Goal: Task Accomplishment & Management: Complete application form

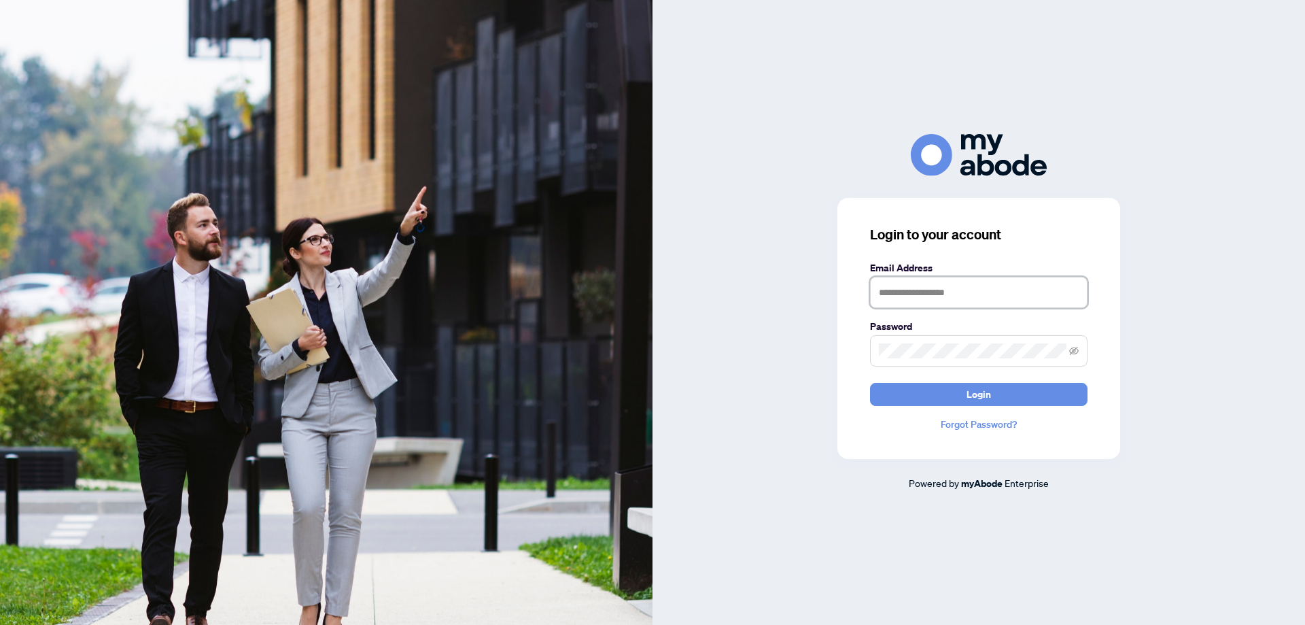
click at [962, 287] on input "text" at bounding box center [979, 292] width 218 height 31
type input "**********"
click at [958, 398] on button "Login" at bounding box center [979, 394] width 218 height 23
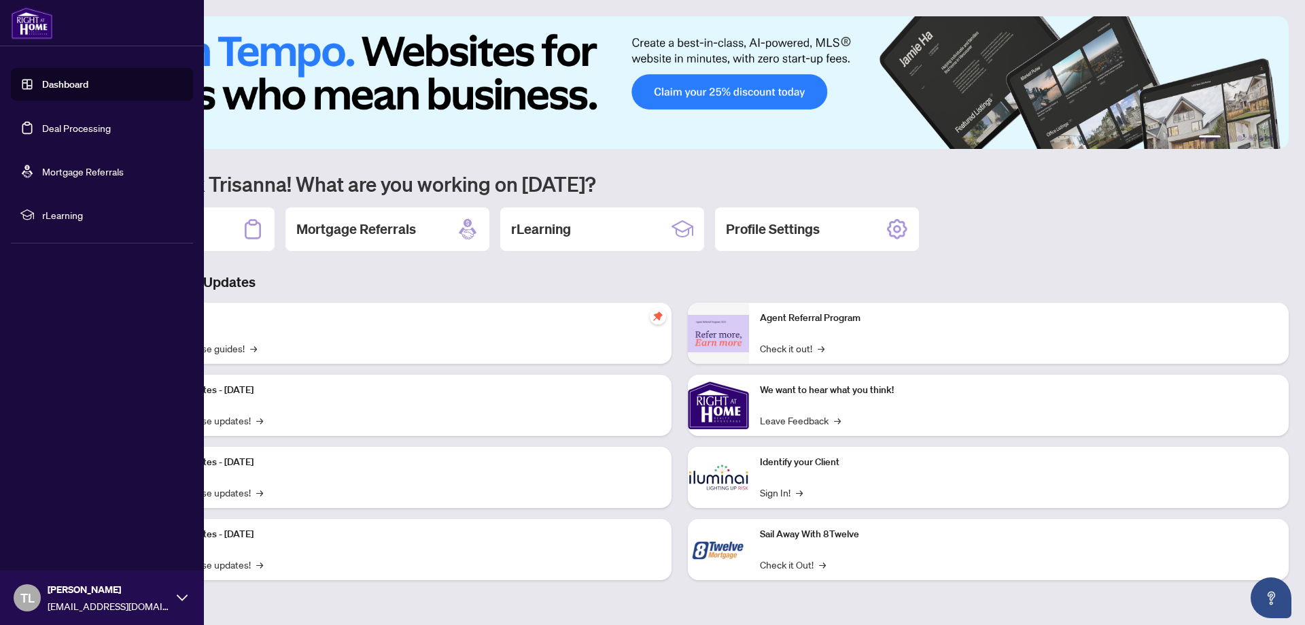
click at [47, 128] on link "Deal Processing" at bounding box center [76, 128] width 69 height 12
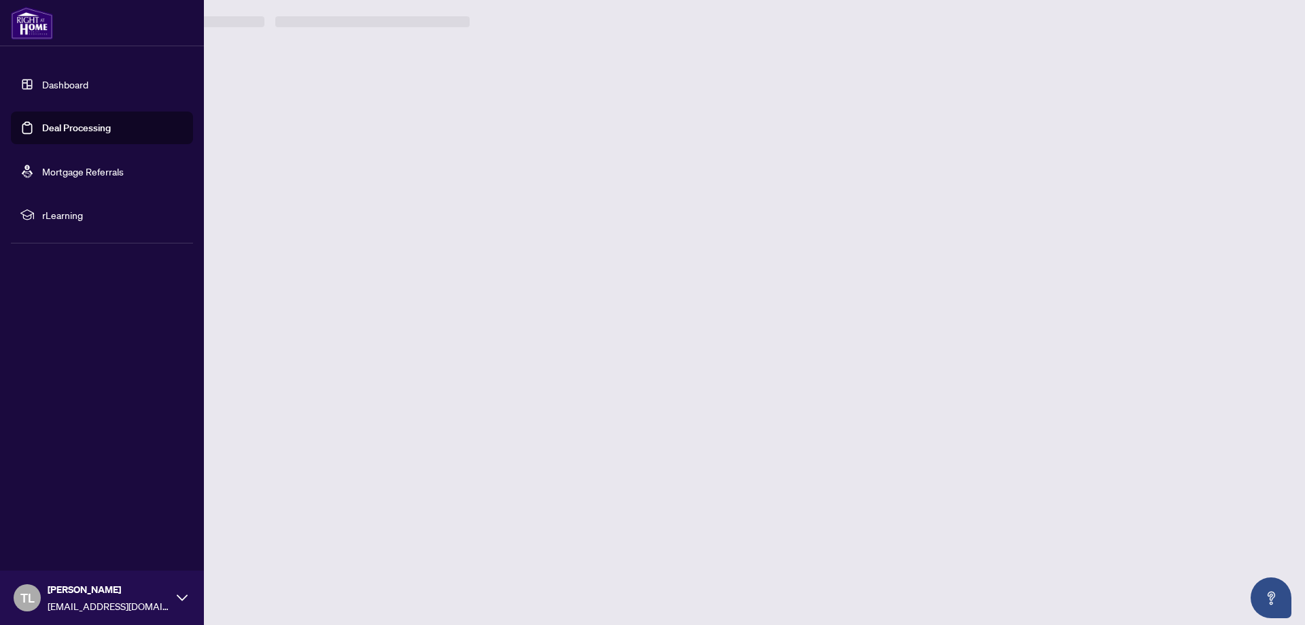
click at [47, 128] on link "Deal Processing" at bounding box center [76, 128] width 69 height 12
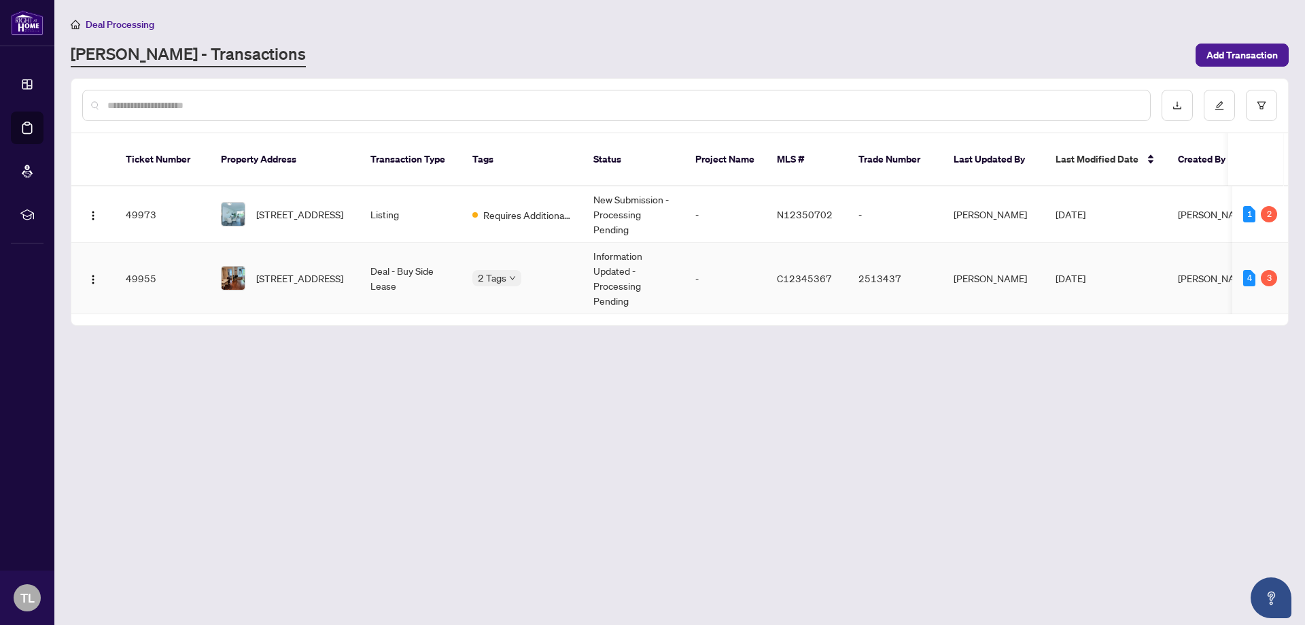
click at [143, 263] on td "49955" at bounding box center [162, 278] width 95 height 71
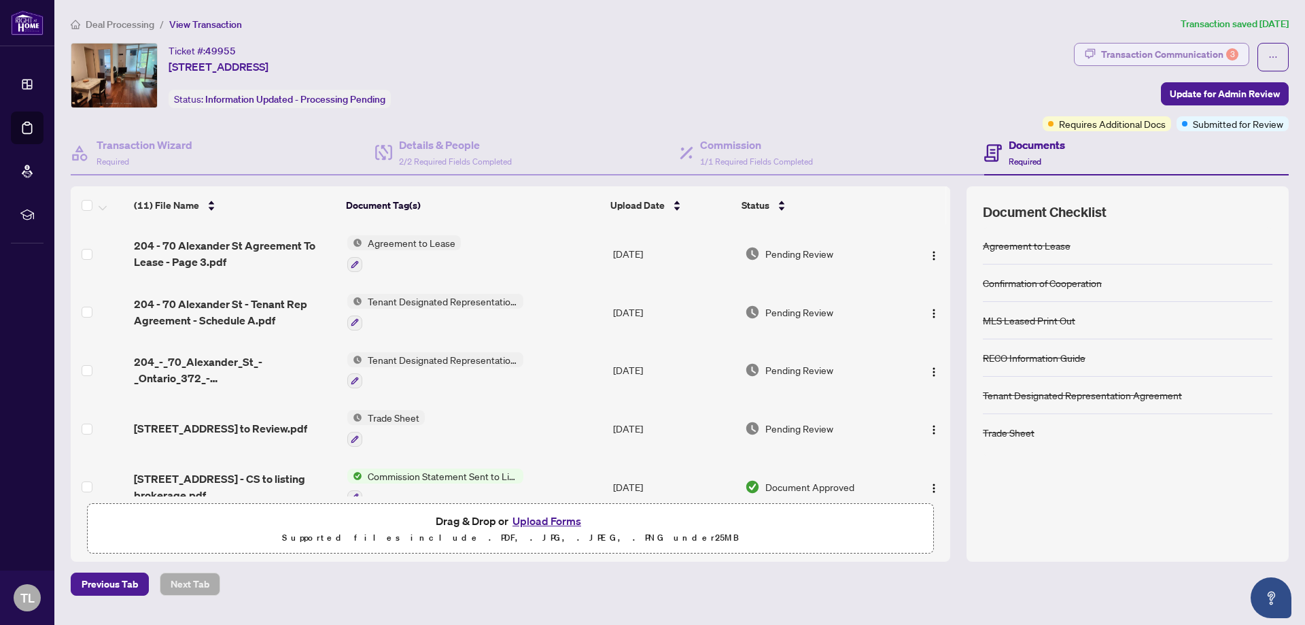
click at [1182, 55] on div "Transaction Communication 3" at bounding box center [1169, 55] width 137 height 22
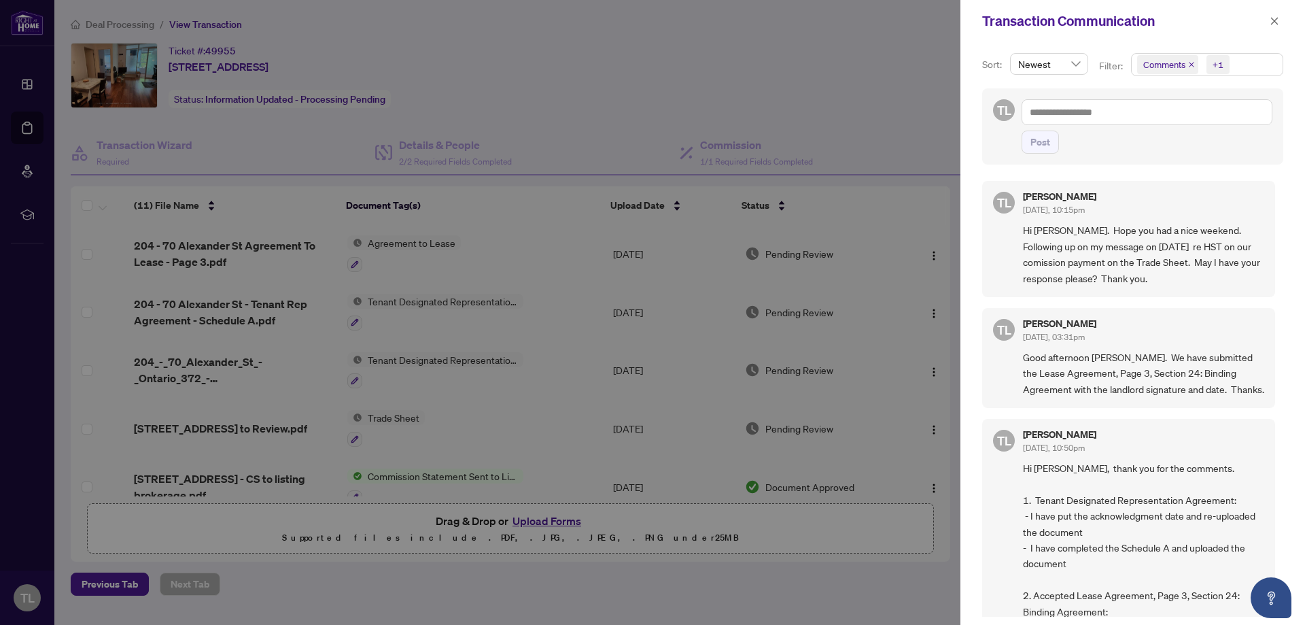
click at [353, 437] on div at bounding box center [652, 312] width 1305 height 625
click at [376, 418] on div at bounding box center [652, 312] width 1305 height 625
click at [1276, 23] on icon "close" at bounding box center [1274, 20] width 7 height 7
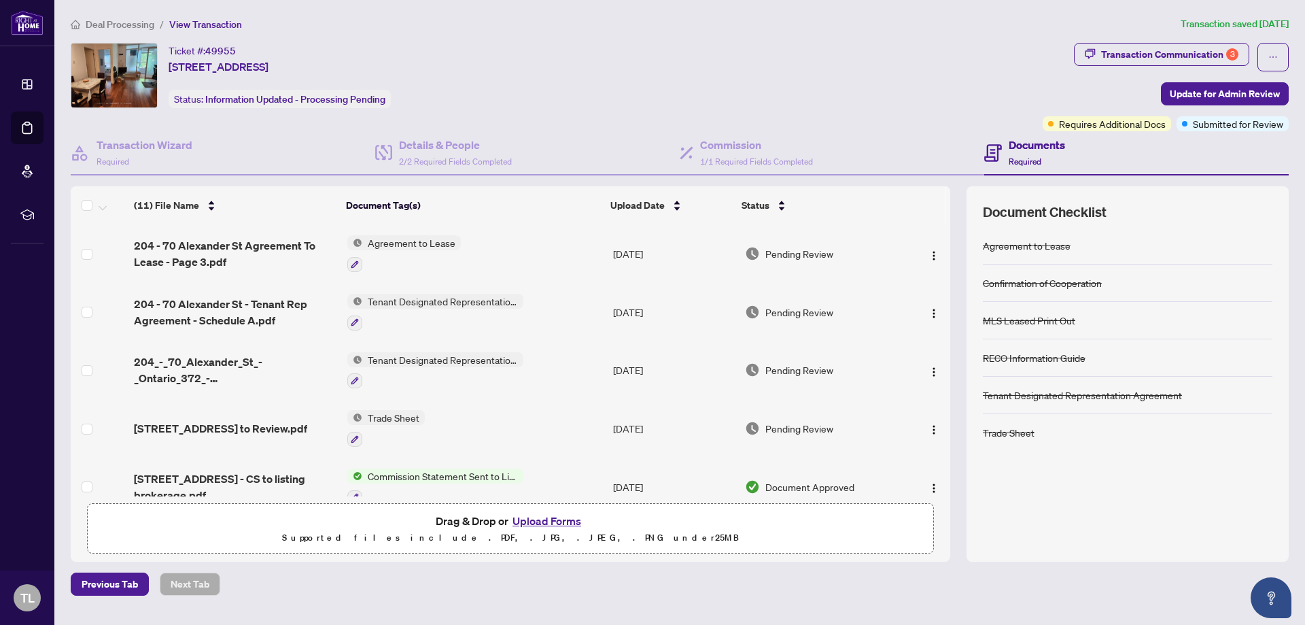
click at [368, 419] on span "Trade Sheet" at bounding box center [393, 417] width 63 height 15
click at [331, 483] on span "Trade Sheet" at bounding box center [355, 483] width 63 height 15
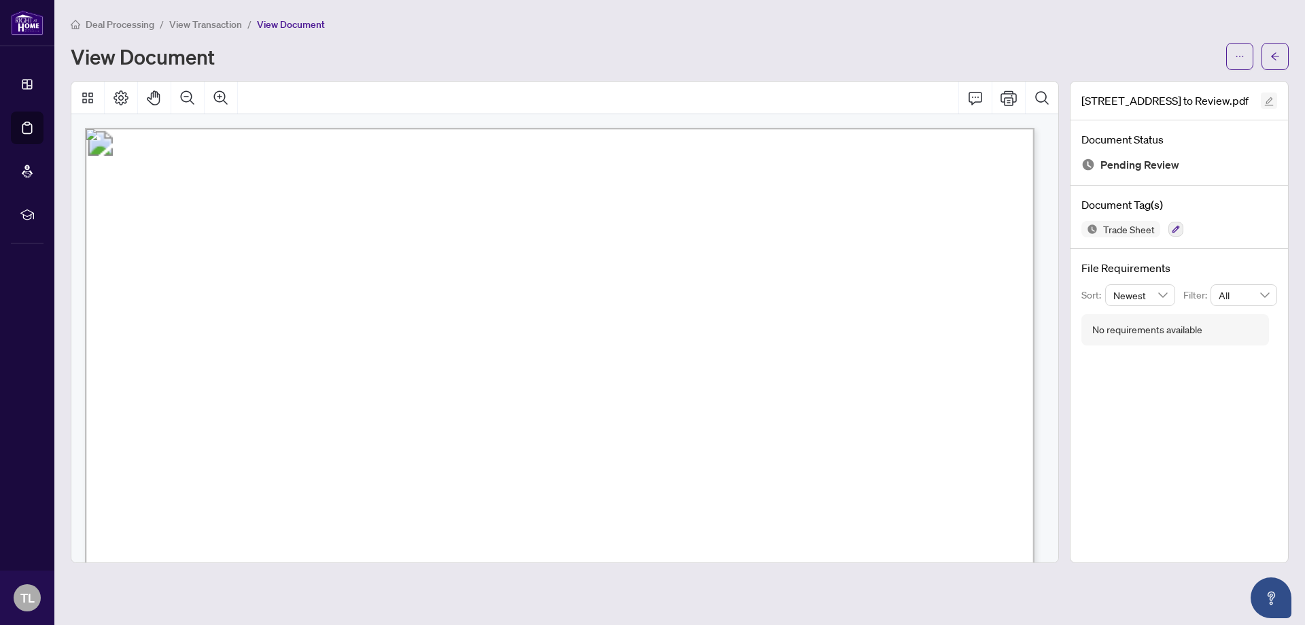
click at [1267, 101] on icon "edit" at bounding box center [1269, 101] width 9 height 9
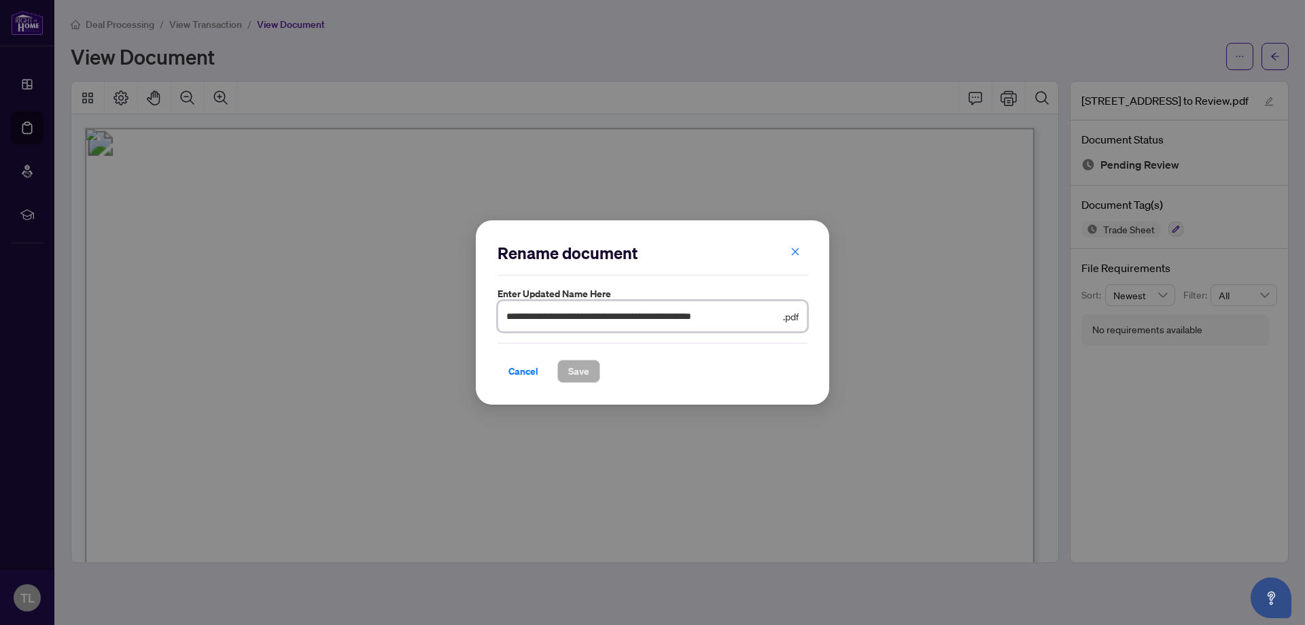
drag, startPoint x: 656, startPoint y: 315, endPoint x: 801, endPoint y: 314, distance: 144.8
click at [745, 314] on input "**********" at bounding box center [643, 316] width 274 height 15
type input "**********"
click at [587, 375] on span "Save" at bounding box center [578, 371] width 21 height 22
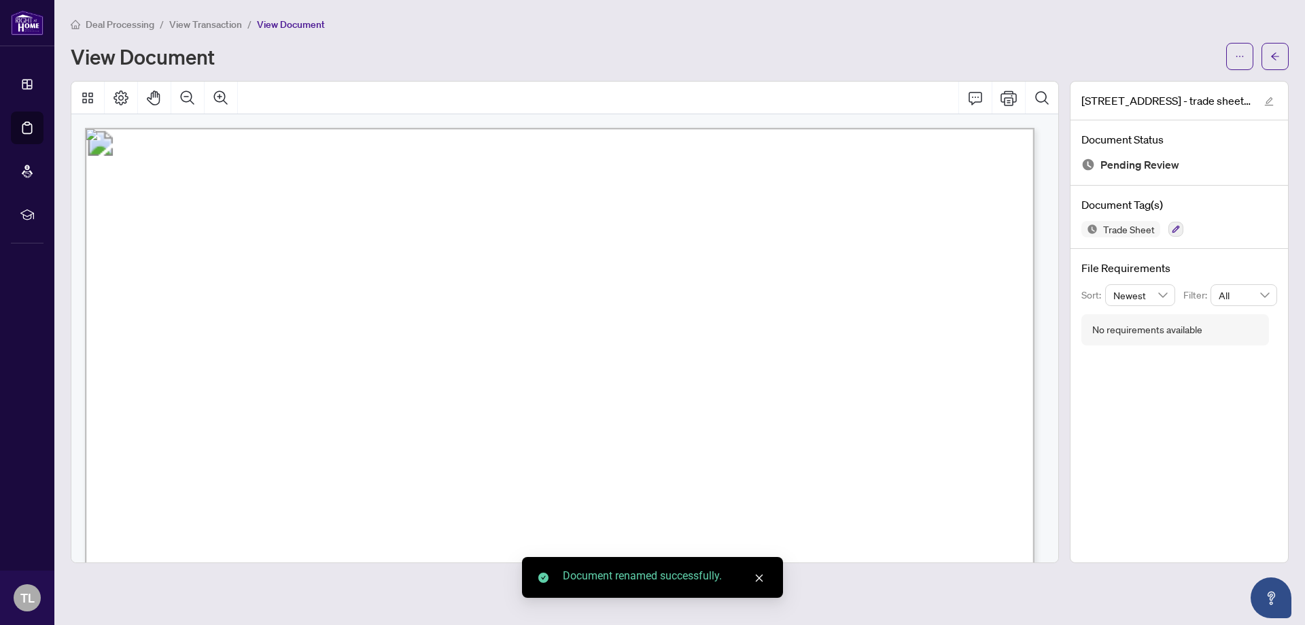
scroll to position [136, 0]
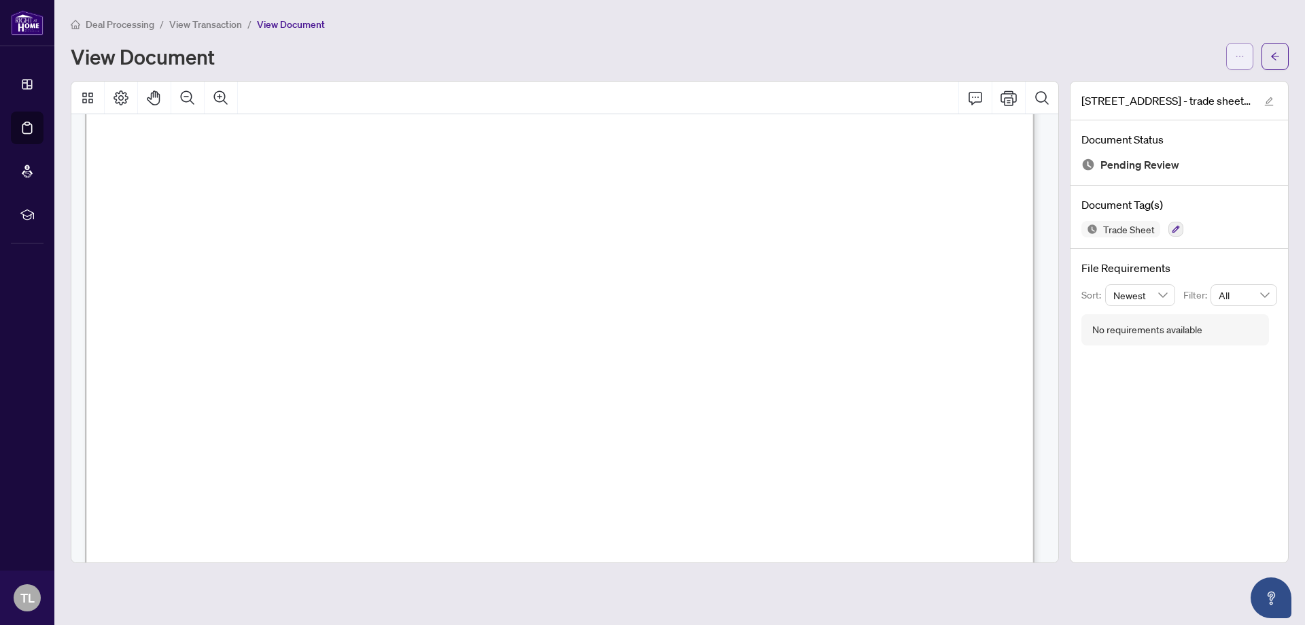
click at [1241, 54] on icon "ellipsis" at bounding box center [1240, 57] width 10 height 10
click at [1164, 84] on span "Download" at bounding box center [1190, 85] width 103 height 15
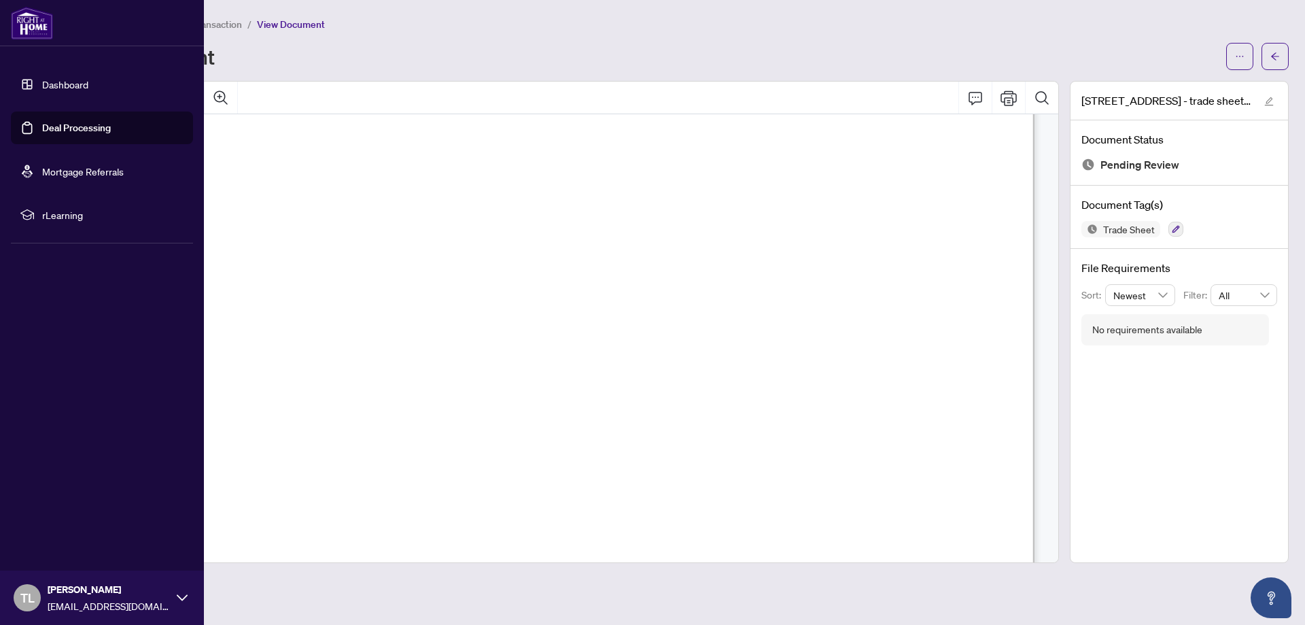
click at [42, 128] on link "Deal Processing" at bounding box center [76, 128] width 69 height 12
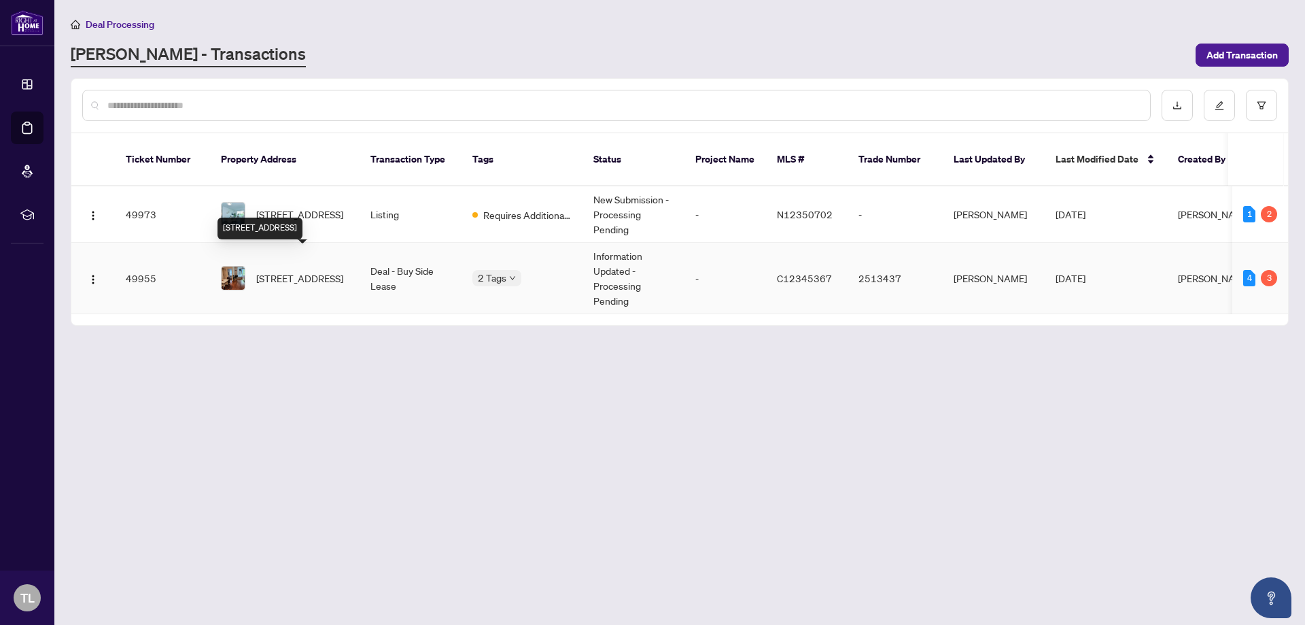
click at [269, 271] on span "[STREET_ADDRESS]" at bounding box center [299, 278] width 87 height 15
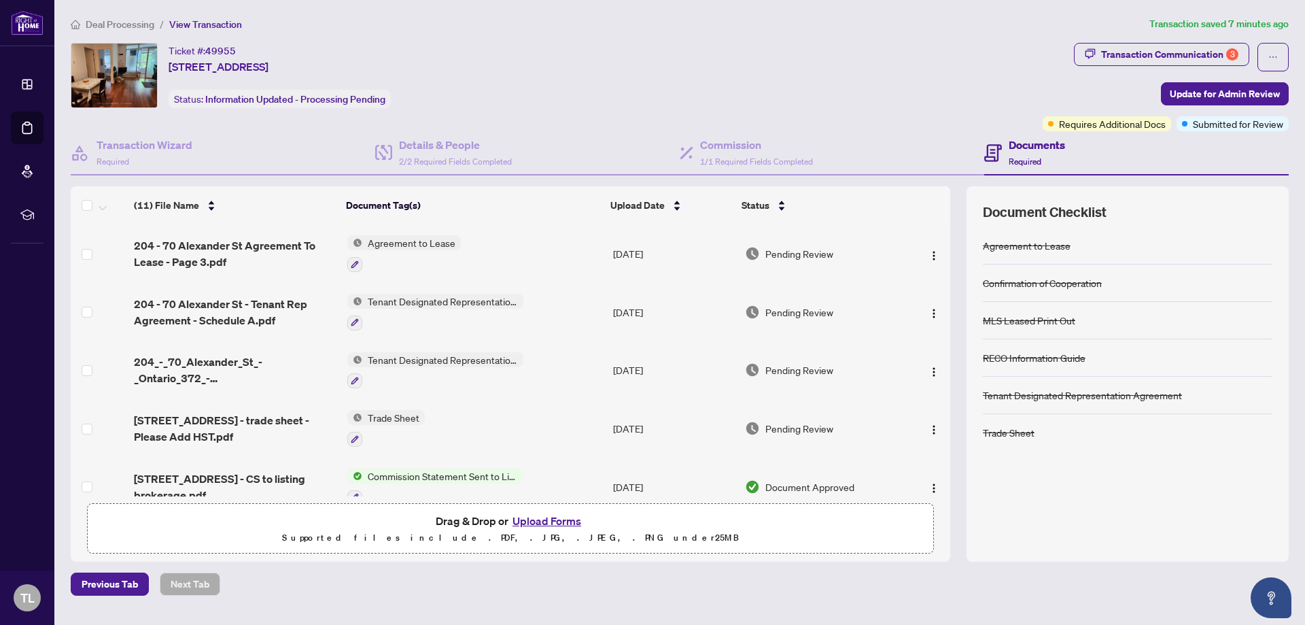
click at [548, 521] on button "Upload Forms" at bounding box center [546, 521] width 77 height 18
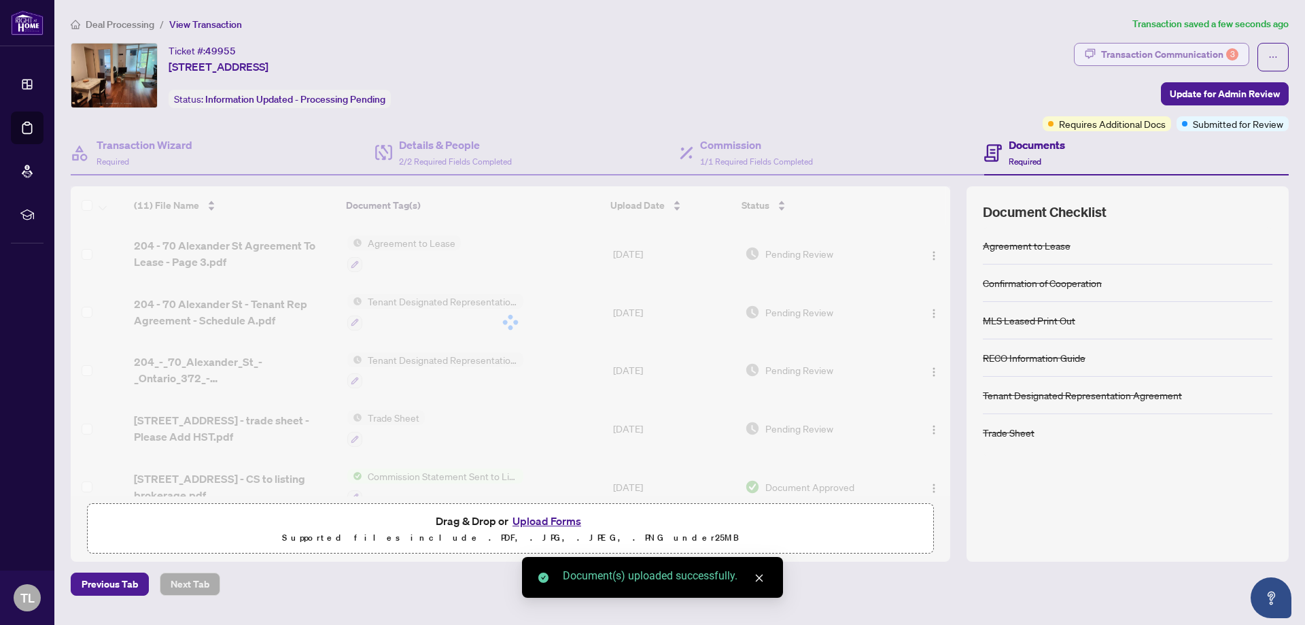
click at [1158, 54] on div "Transaction Communication 3" at bounding box center [1169, 55] width 137 height 22
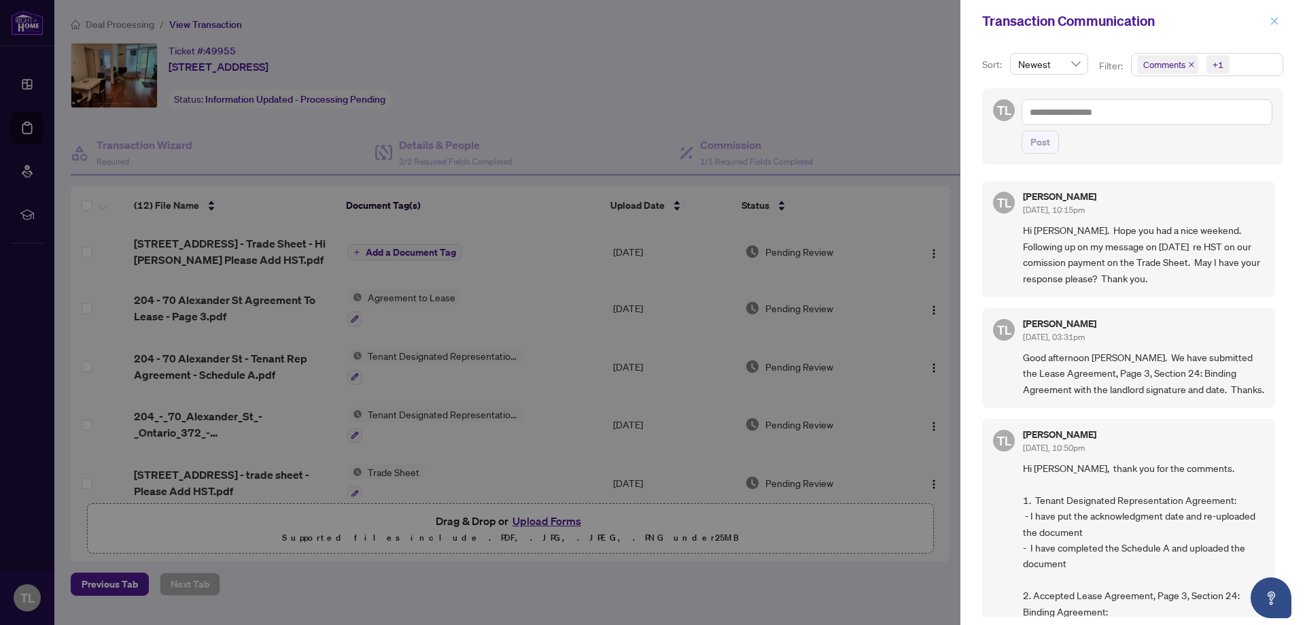
click at [1278, 29] on span "button" at bounding box center [1275, 21] width 10 height 22
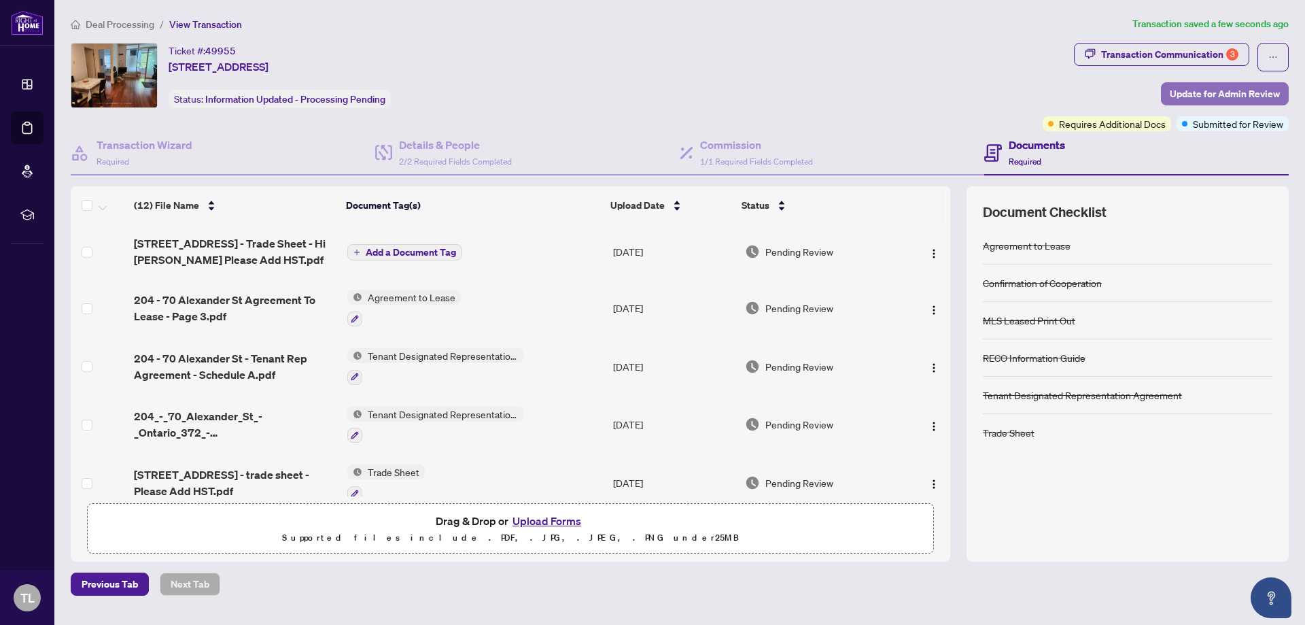
click at [1249, 96] on span "Update for Admin Review" at bounding box center [1225, 94] width 110 height 22
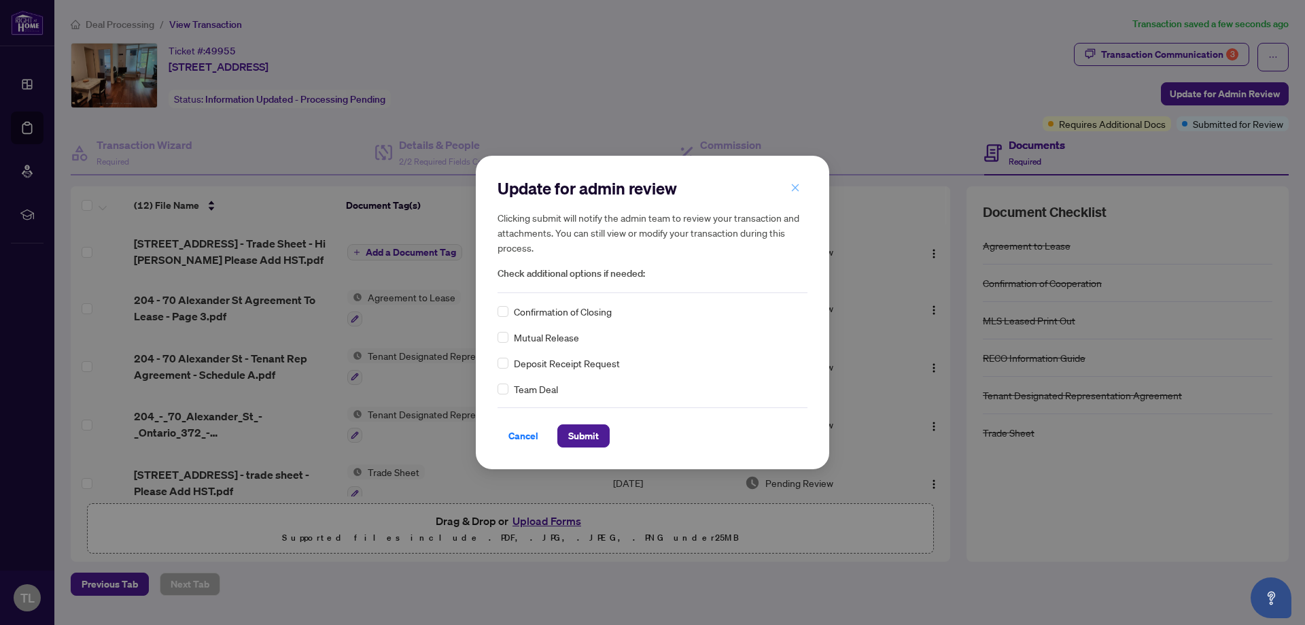
click at [804, 190] on button "button" at bounding box center [795, 187] width 27 height 23
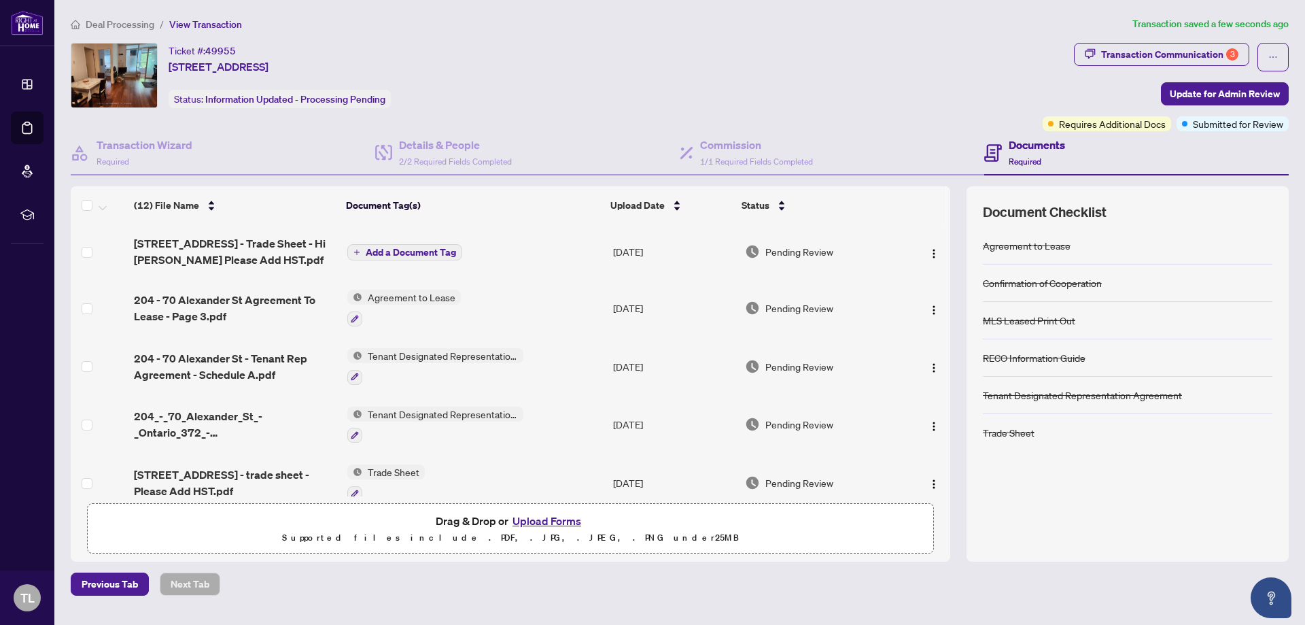
click at [383, 250] on span "Add a Document Tag" at bounding box center [411, 252] width 90 height 10
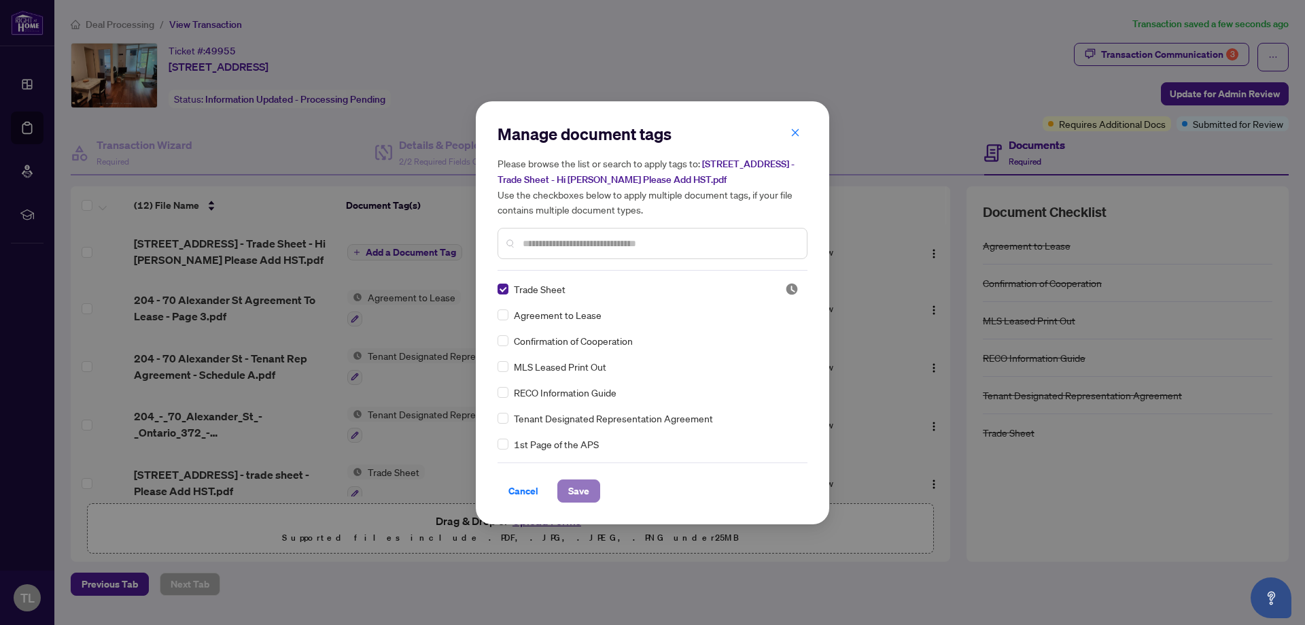
click at [575, 492] on span "Save" at bounding box center [578, 491] width 21 height 22
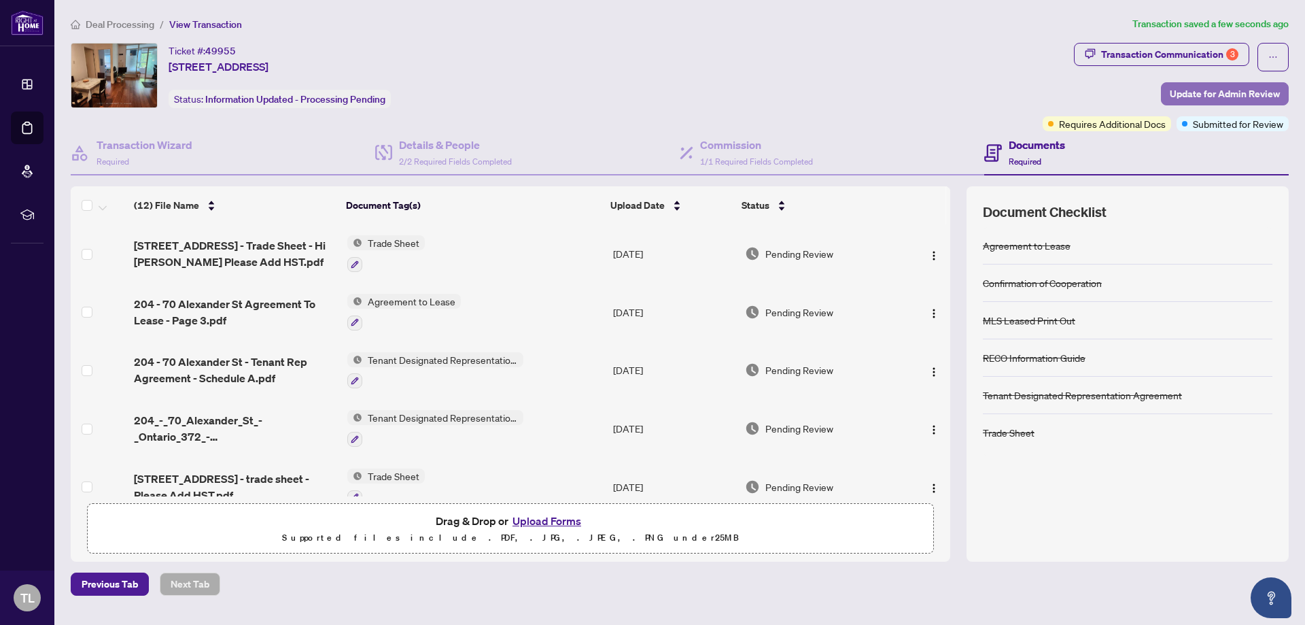
click at [1226, 94] on span "Update for Admin Review" at bounding box center [1225, 94] width 110 height 22
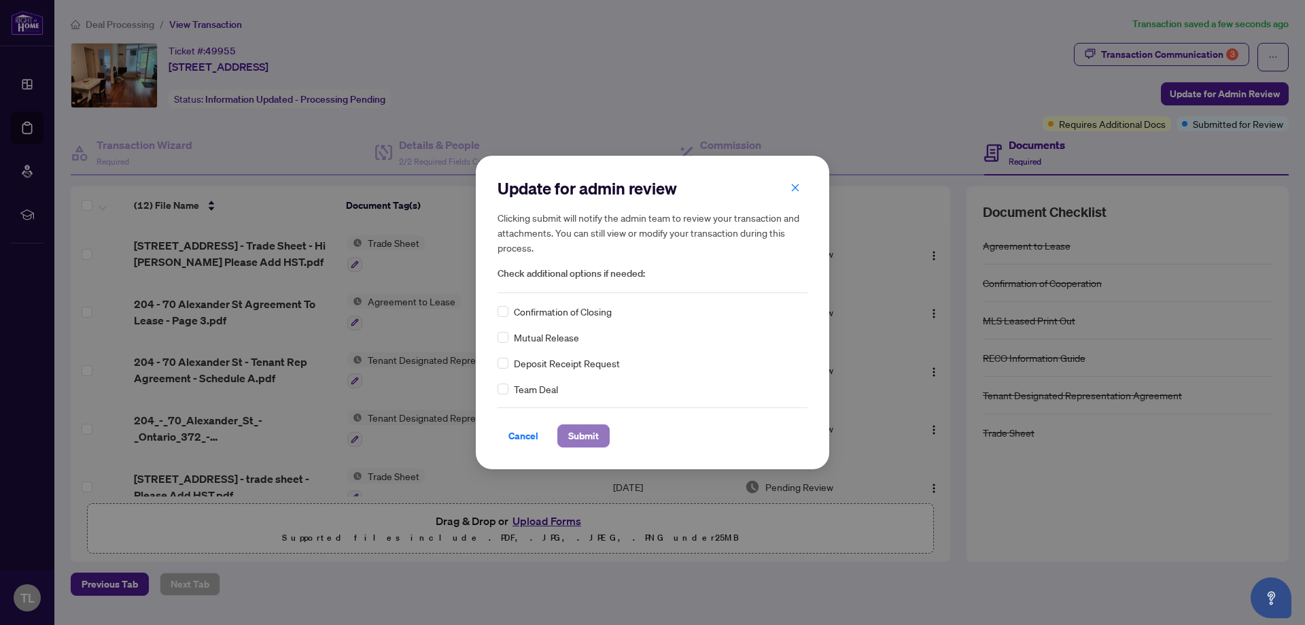
click at [585, 436] on span "Submit" at bounding box center [583, 436] width 31 height 22
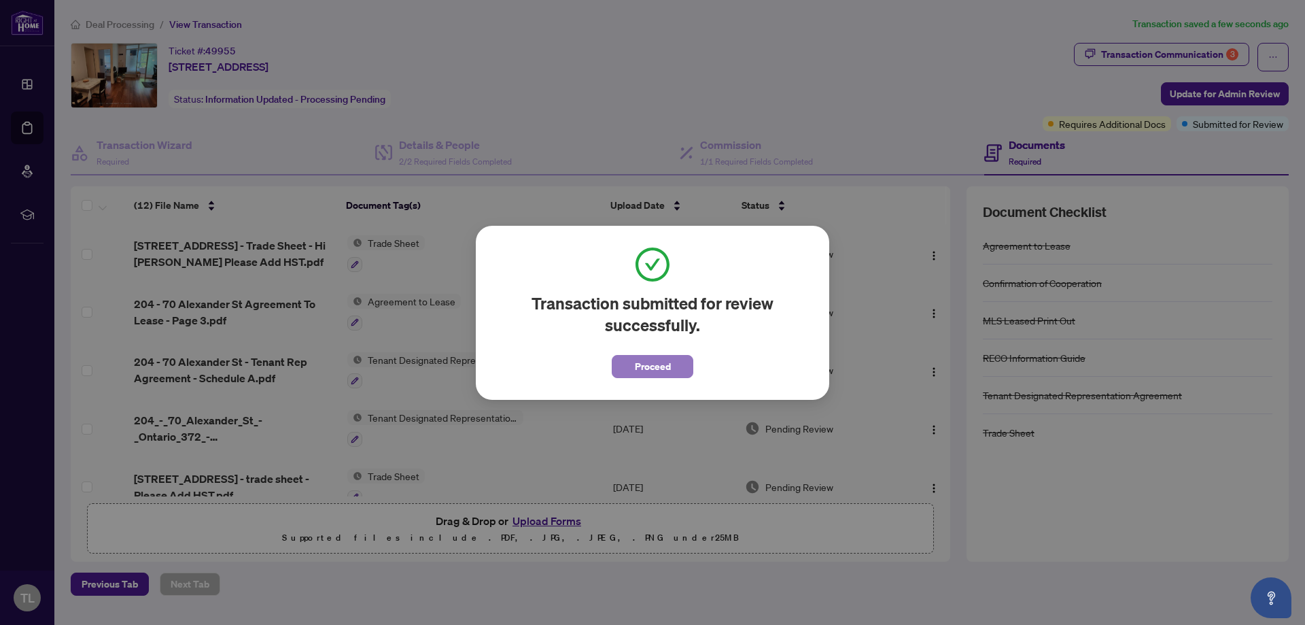
click at [668, 371] on span "Proceed" at bounding box center [653, 367] width 36 height 22
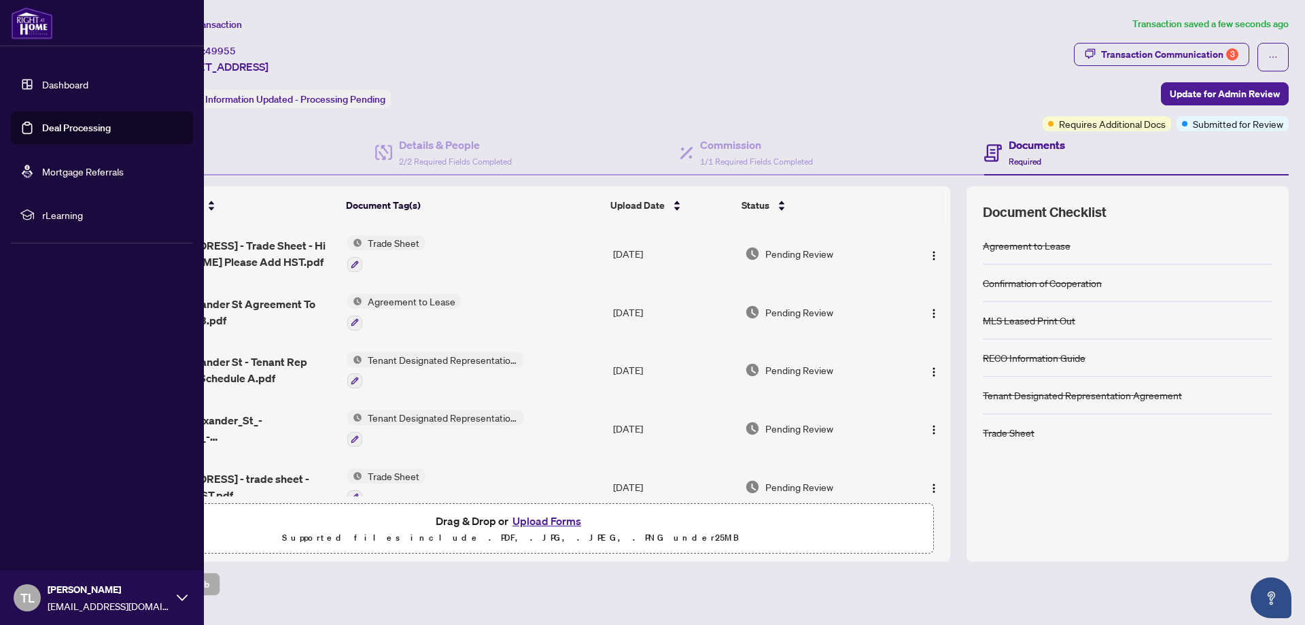
click at [49, 131] on link "Deal Processing" at bounding box center [76, 128] width 69 height 12
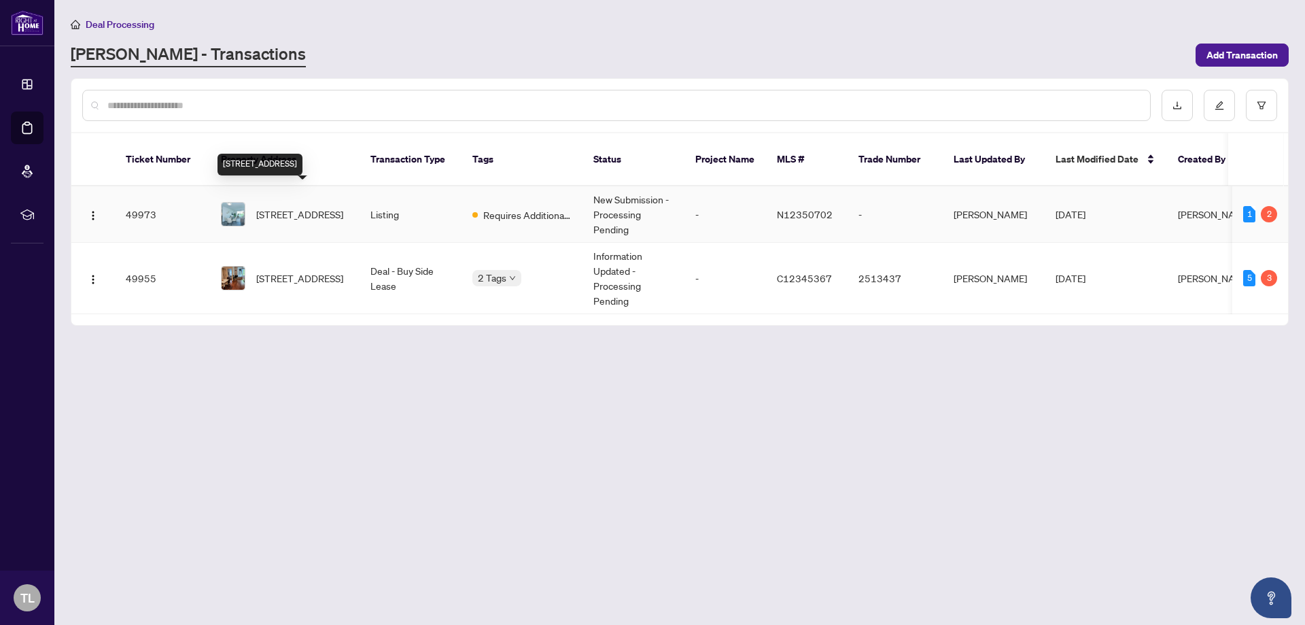
click at [288, 207] on span "[STREET_ADDRESS]" at bounding box center [299, 214] width 87 height 15
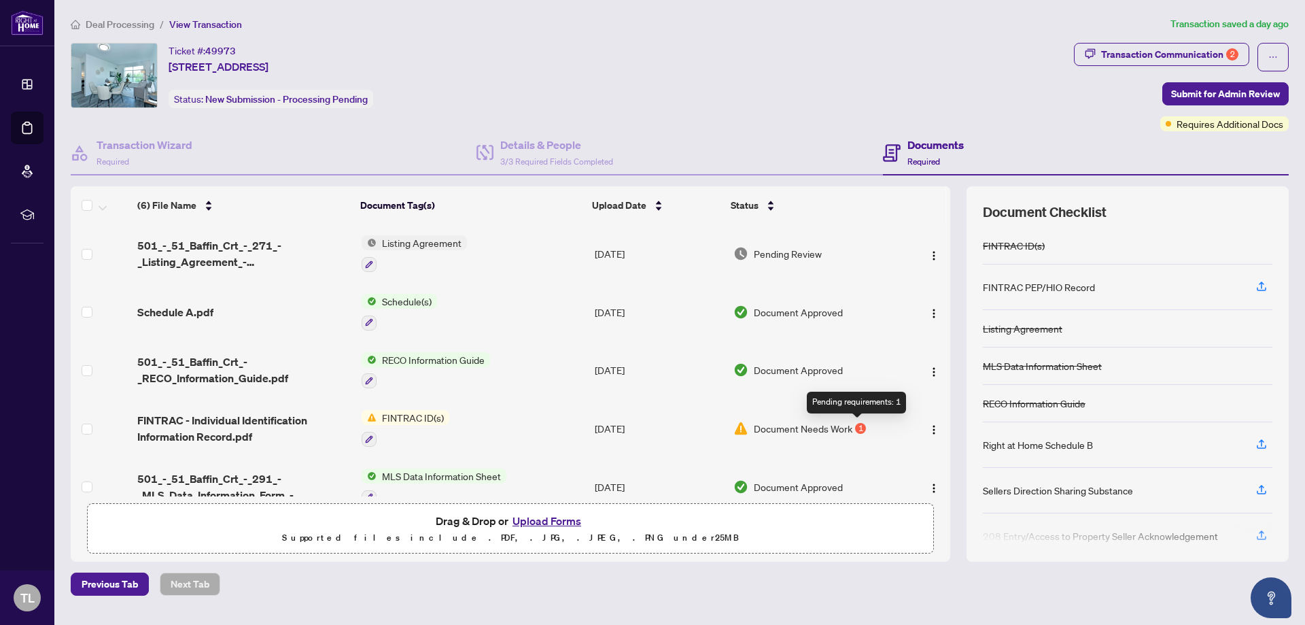
click at [857, 426] on div "1" at bounding box center [860, 428] width 11 height 11
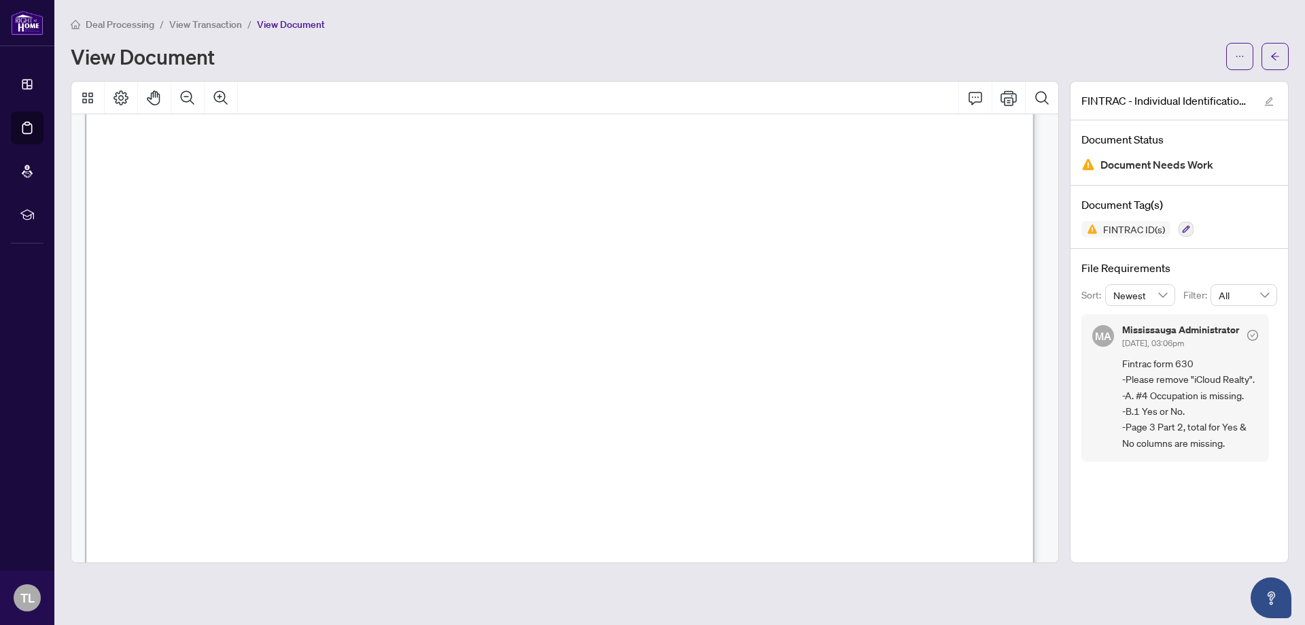
scroll to position [272, 0]
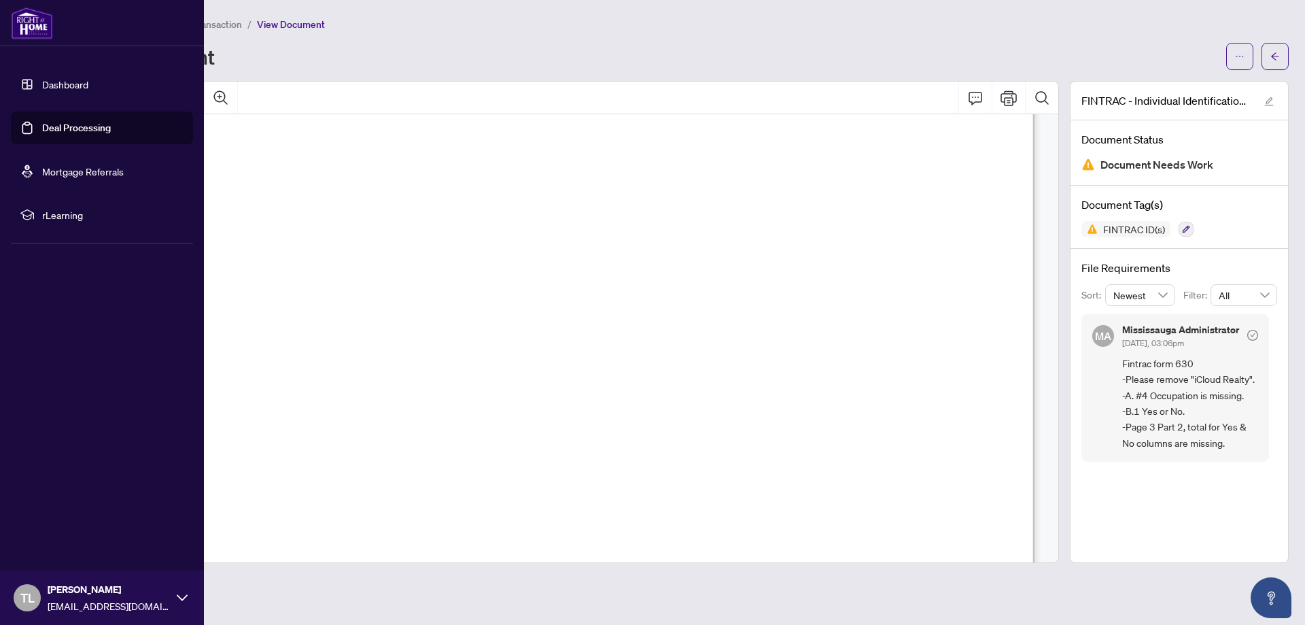
click at [42, 131] on link "Deal Processing" at bounding box center [76, 128] width 69 height 12
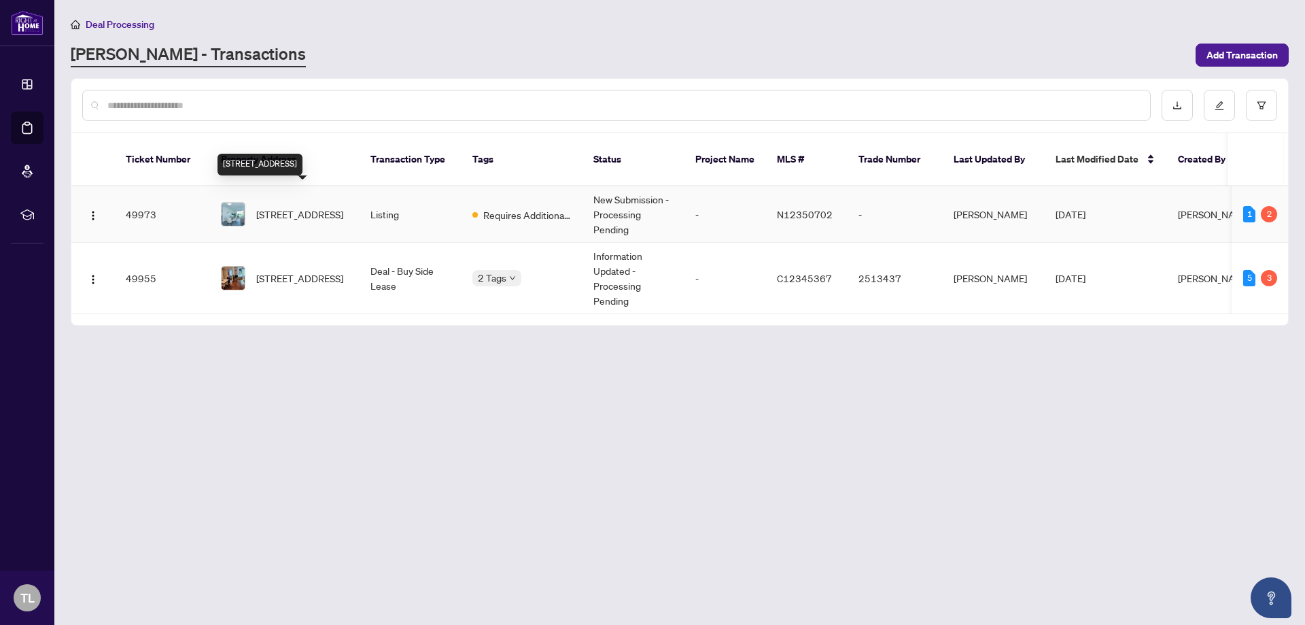
click at [284, 207] on span "[STREET_ADDRESS]" at bounding box center [299, 214] width 87 height 15
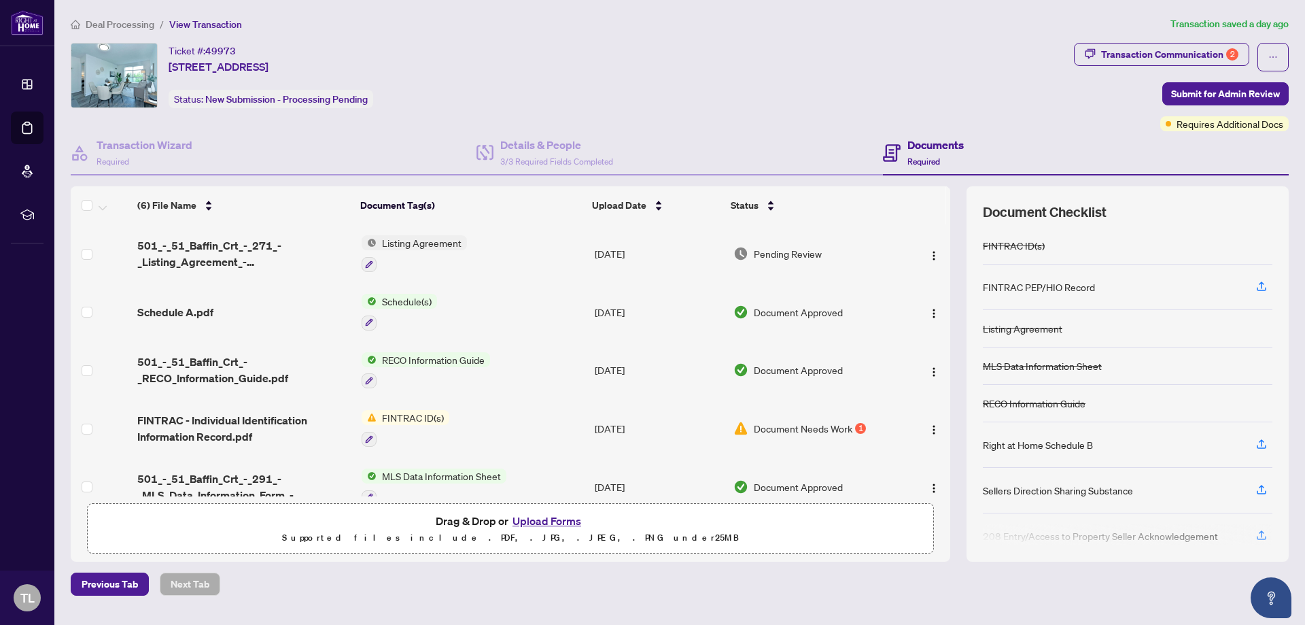
click at [540, 520] on button "Upload Forms" at bounding box center [546, 521] width 77 height 18
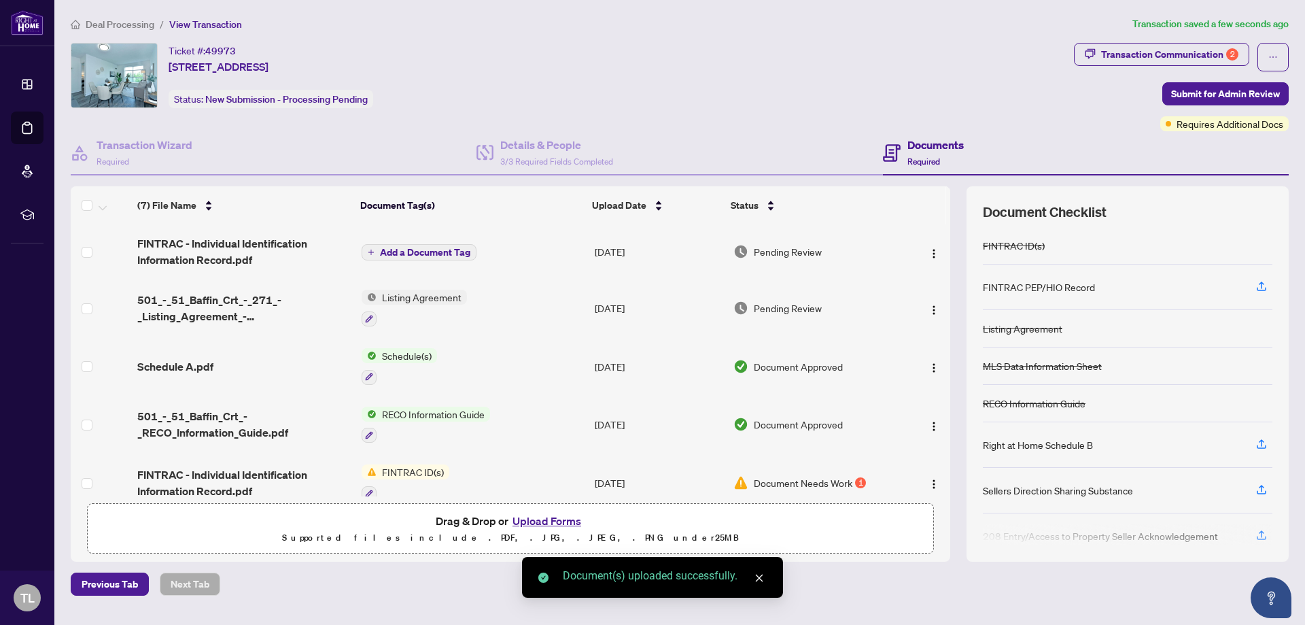
click at [370, 251] on icon "plus" at bounding box center [370, 251] width 1 height 5
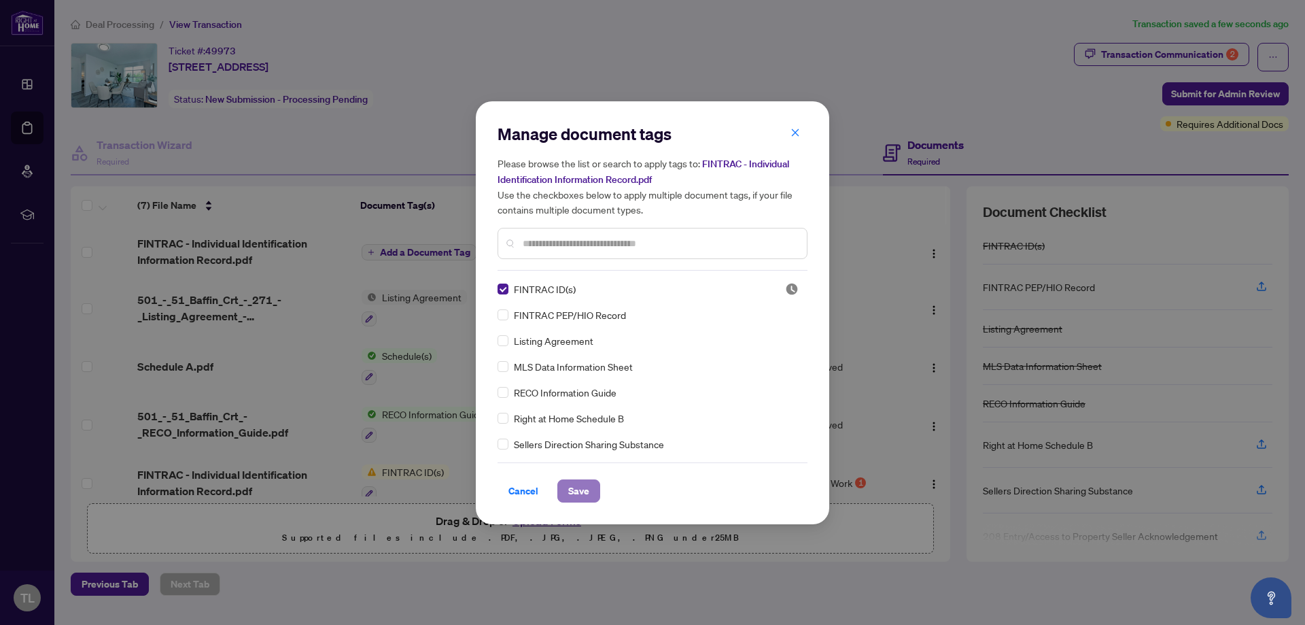
click at [591, 487] on button "Save" at bounding box center [578, 490] width 43 height 23
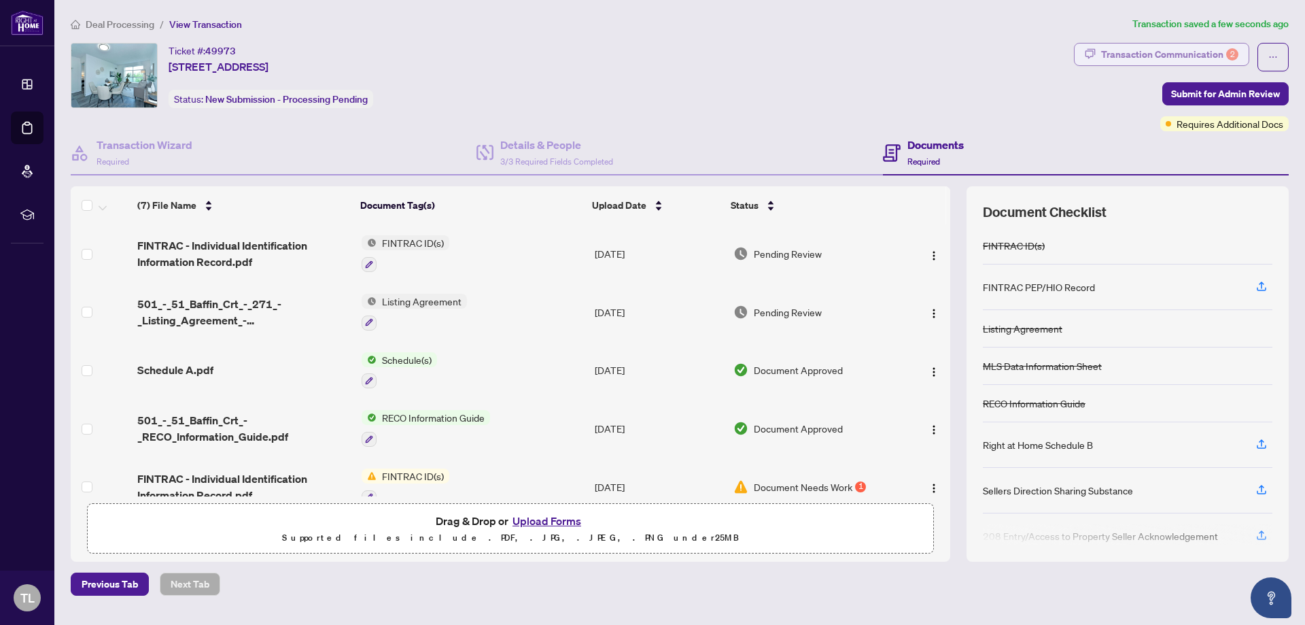
click at [1196, 55] on div "Transaction Communication 2" at bounding box center [1169, 55] width 137 height 22
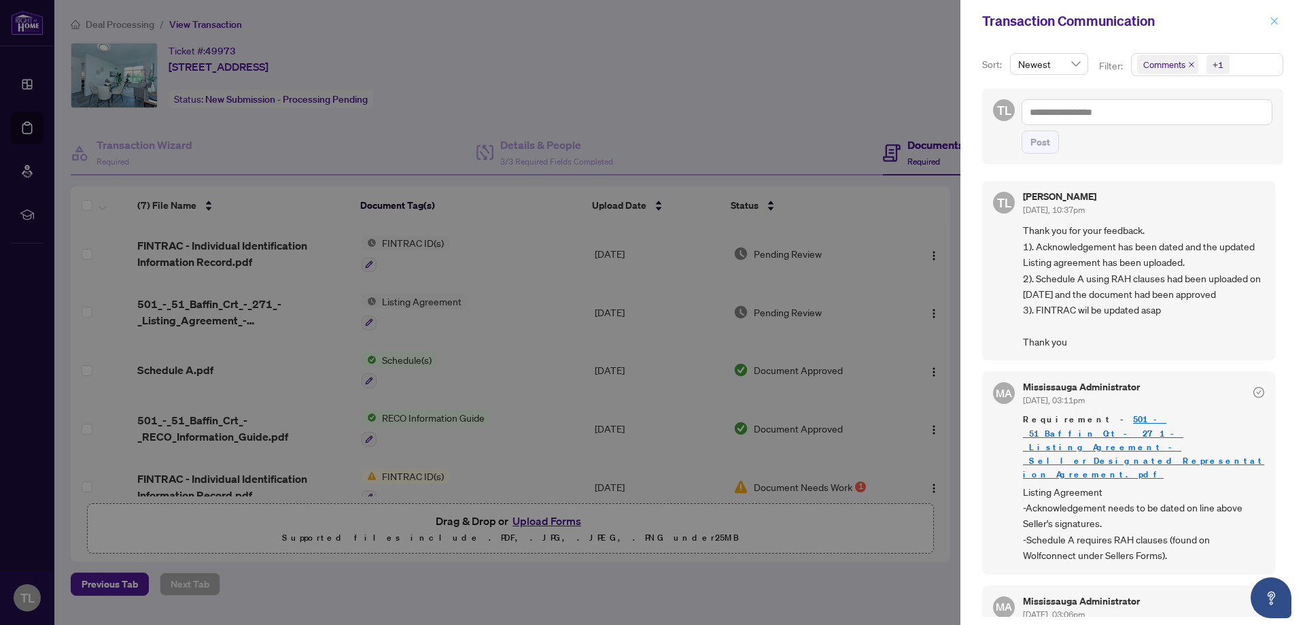
click at [1277, 23] on icon "close" at bounding box center [1274, 20] width 7 height 7
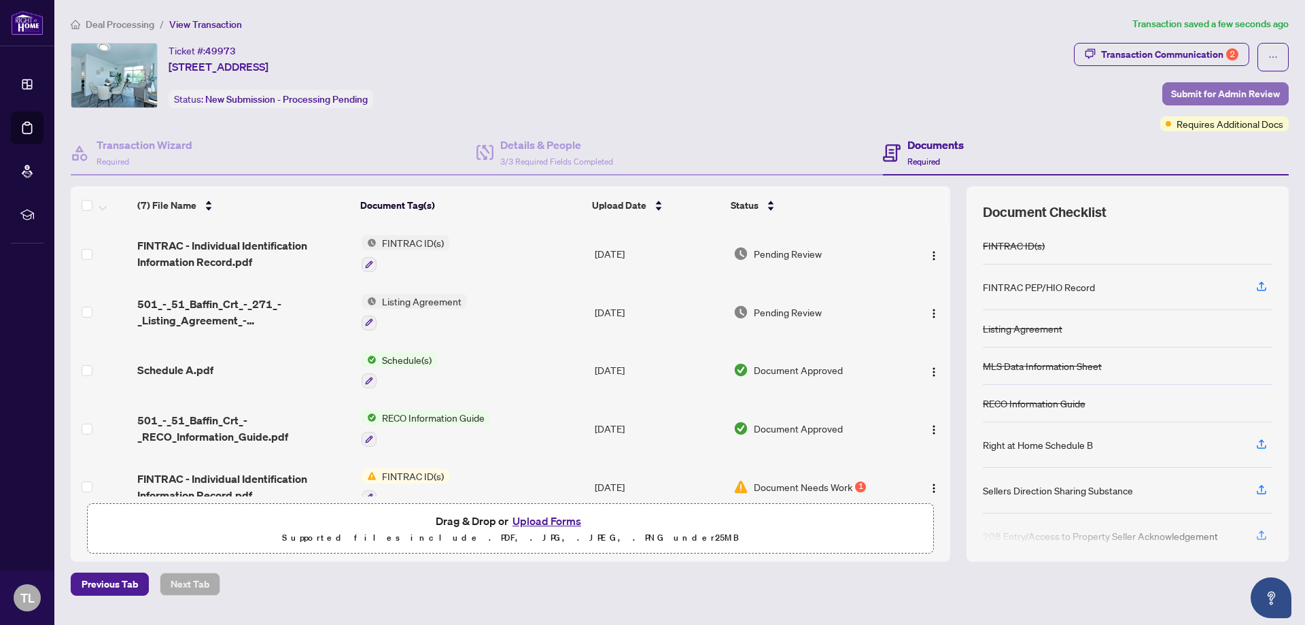
click at [1221, 90] on span "Submit for Admin Review" at bounding box center [1225, 94] width 109 height 22
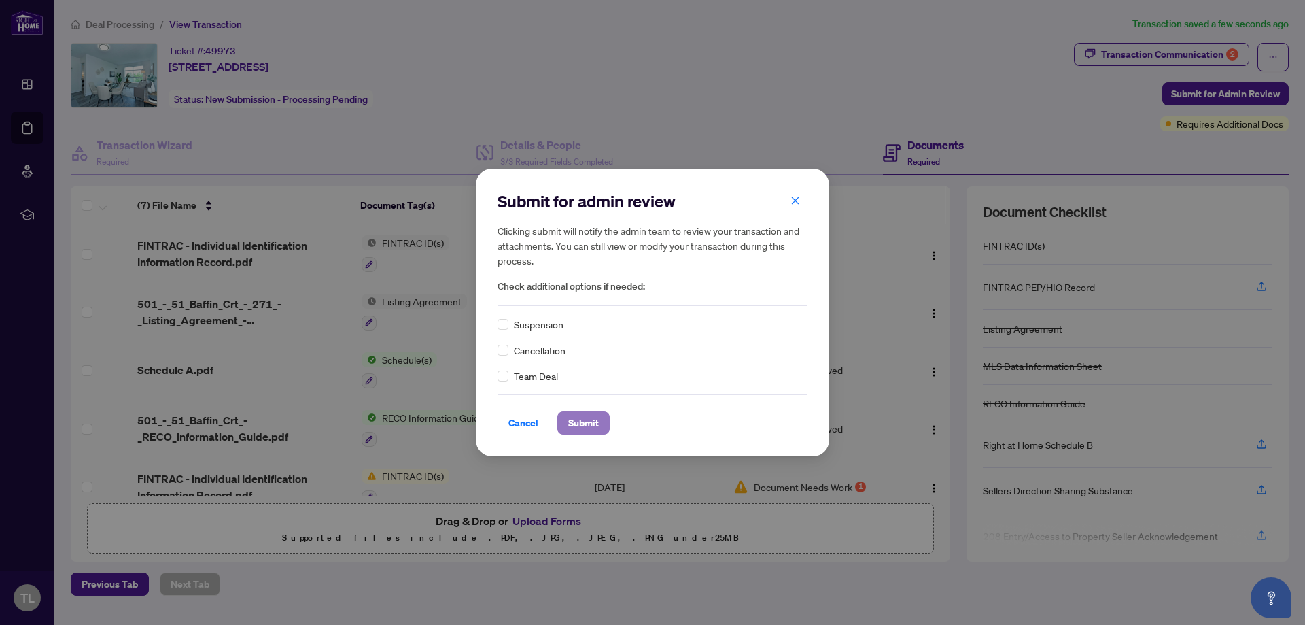
click at [581, 421] on span "Submit" at bounding box center [583, 423] width 31 height 22
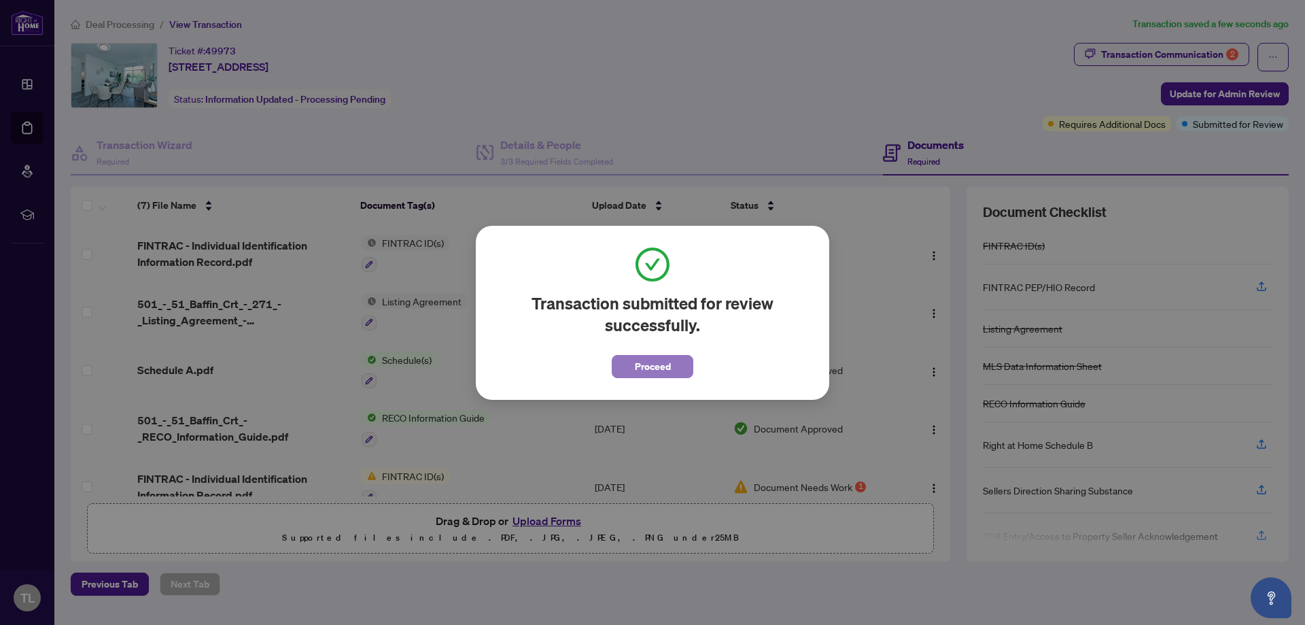
click at [643, 366] on span "Proceed" at bounding box center [653, 367] width 36 height 22
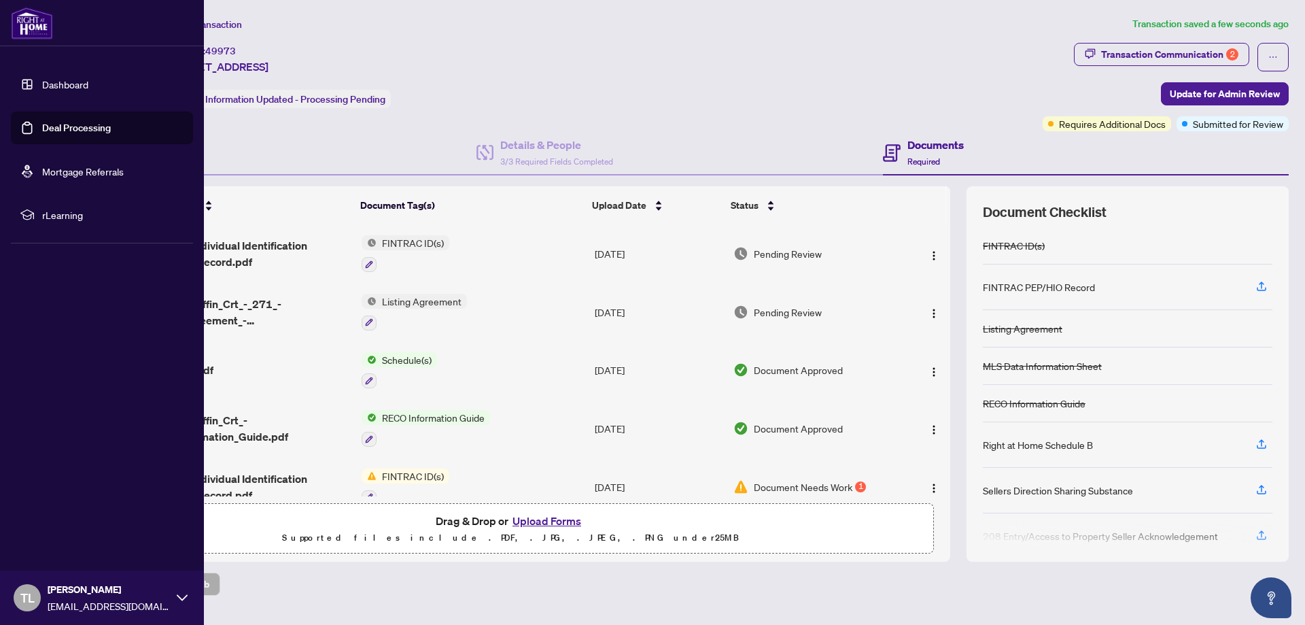
click at [57, 129] on link "Deal Processing" at bounding box center [76, 128] width 69 height 12
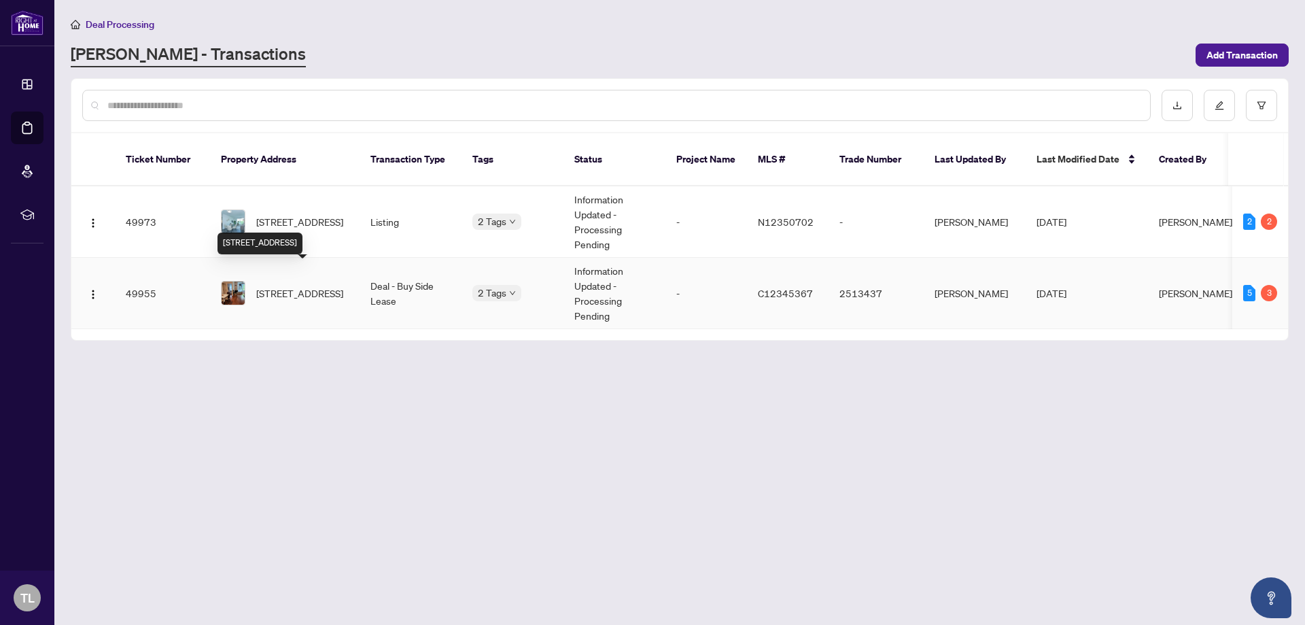
click at [299, 286] on span "[STREET_ADDRESS]" at bounding box center [299, 293] width 87 height 15
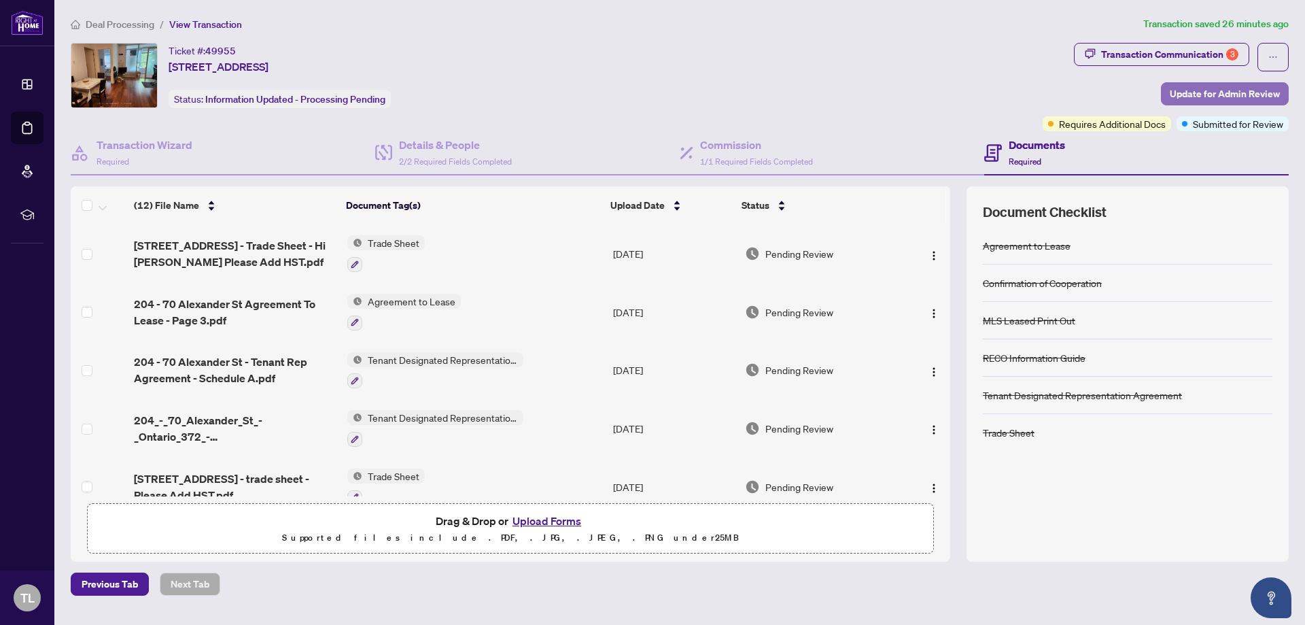
click at [1186, 95] on span "Update for Admin Review" at bounding box center [1225, 94] width 110 height 22
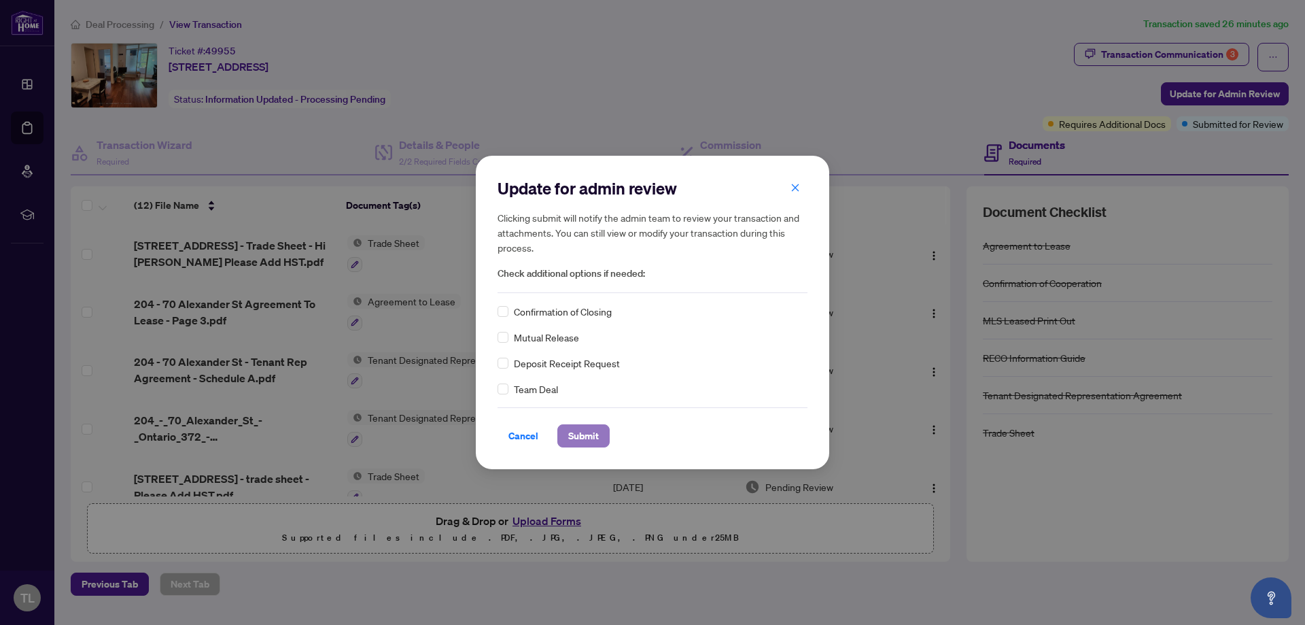
click at [590, 436] on span "Submit" at bounding box center [583, 436] width 31 height 22
